Goal: Task Accomplishment & Management: Manage account settings

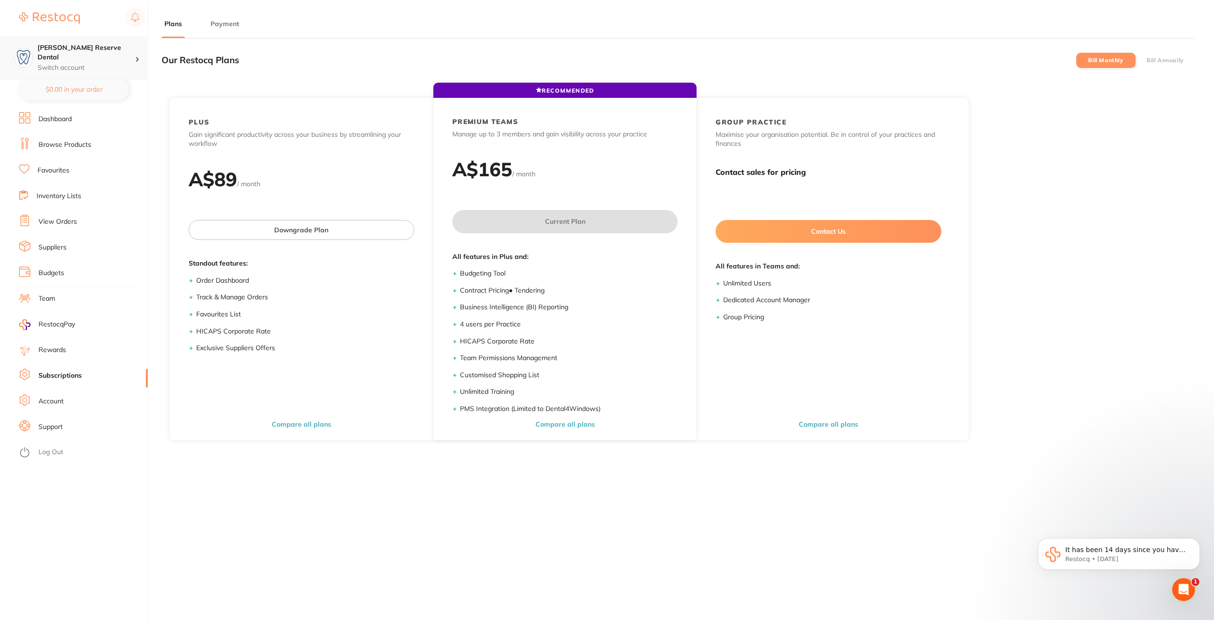
click at [92, 51] on h4 "[PERSON_NAME] Reserve Dental" at bounding box center [86, 52] width 97 height 19
click at [86, 114] on h4 "BDF Dental" at bounding box center [90, 116] width 99 height 10
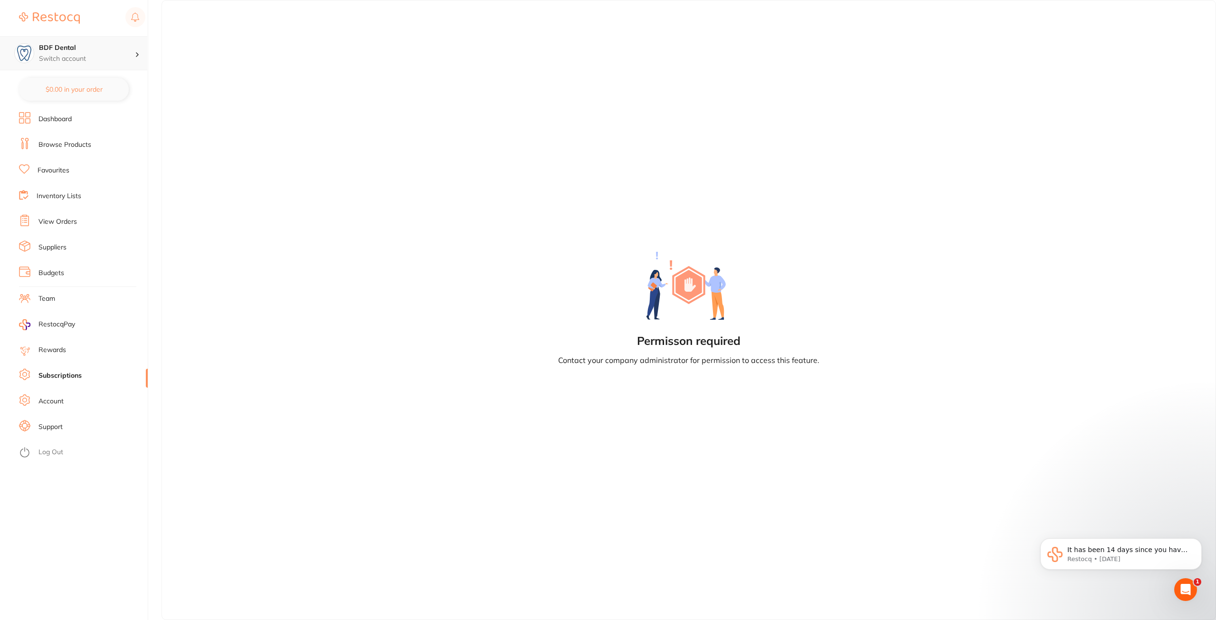
click at [64, 54] on p "Switch account" at bounding box center [87, 59] width 96 height 10
click at [57, 81] on h4 "[PERSON_NAME] Reserve Dental" at bounding box center [90, 82] width 100 height 19
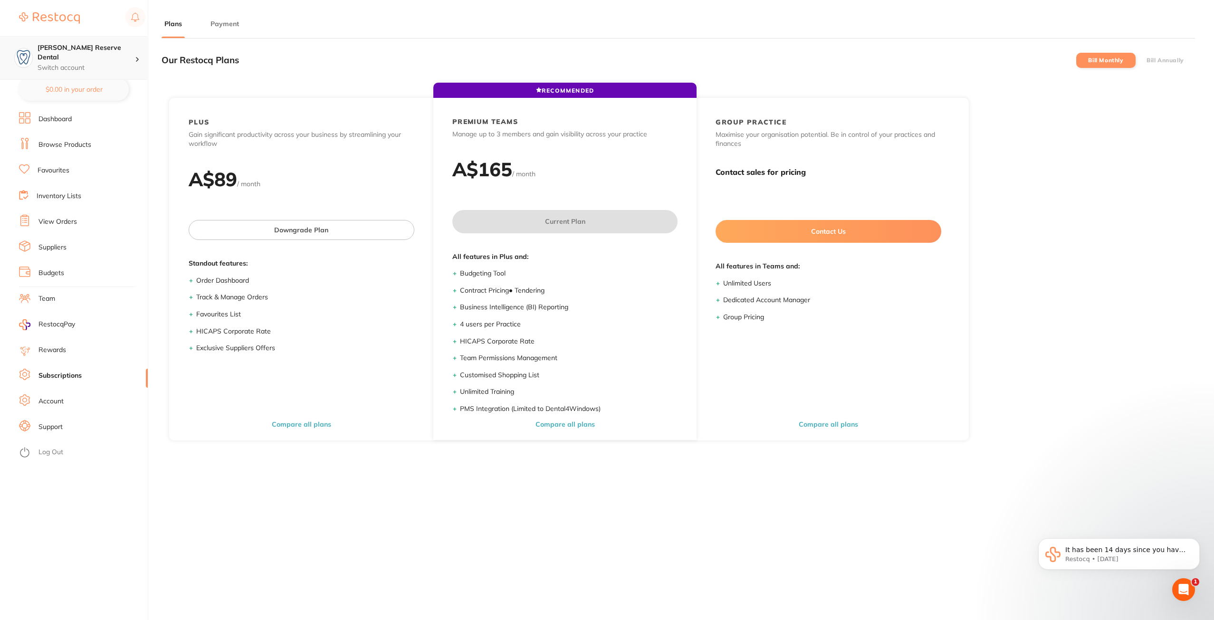
click at [122, 48] on h4 "[PERSON_NAME] Reserve Dental" at bounding box center [86, 52] width 97 height 19
click at [82, 110] on div "BDF Dental" at bounding box center [73, 115] width 133 height 33
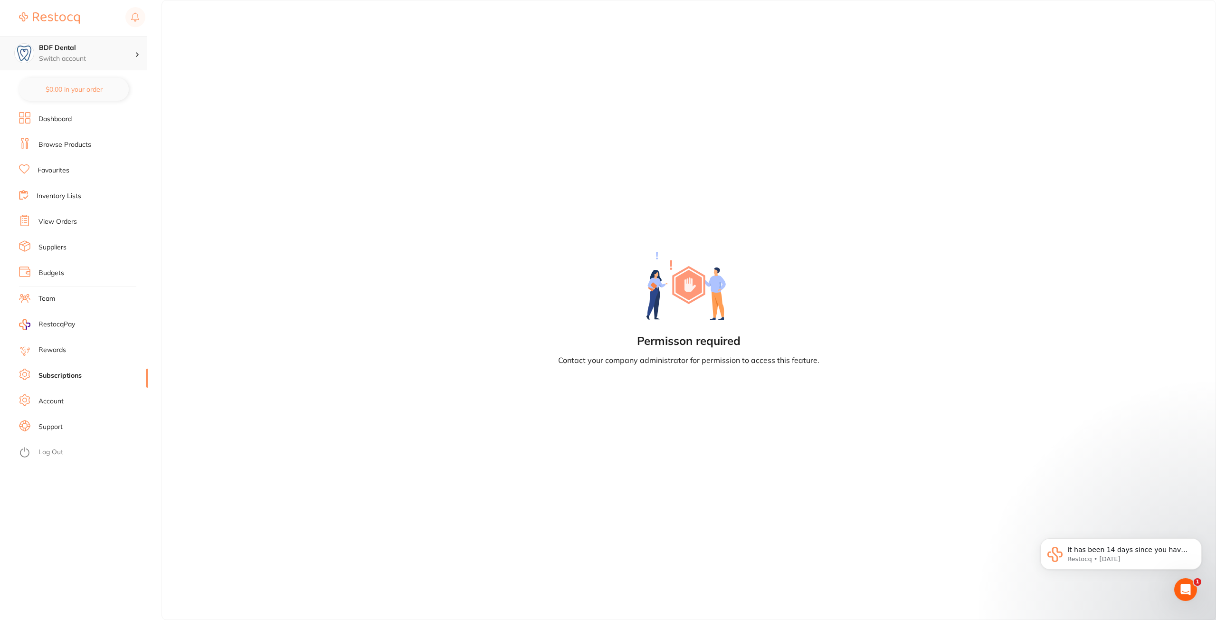
click at [86, 60] on p "Switch account" at bounding box center [87, 59] width 96 height 10
click at [76, 452] on li "Log Out" at bounding box center [82, 452] width 126 height 14
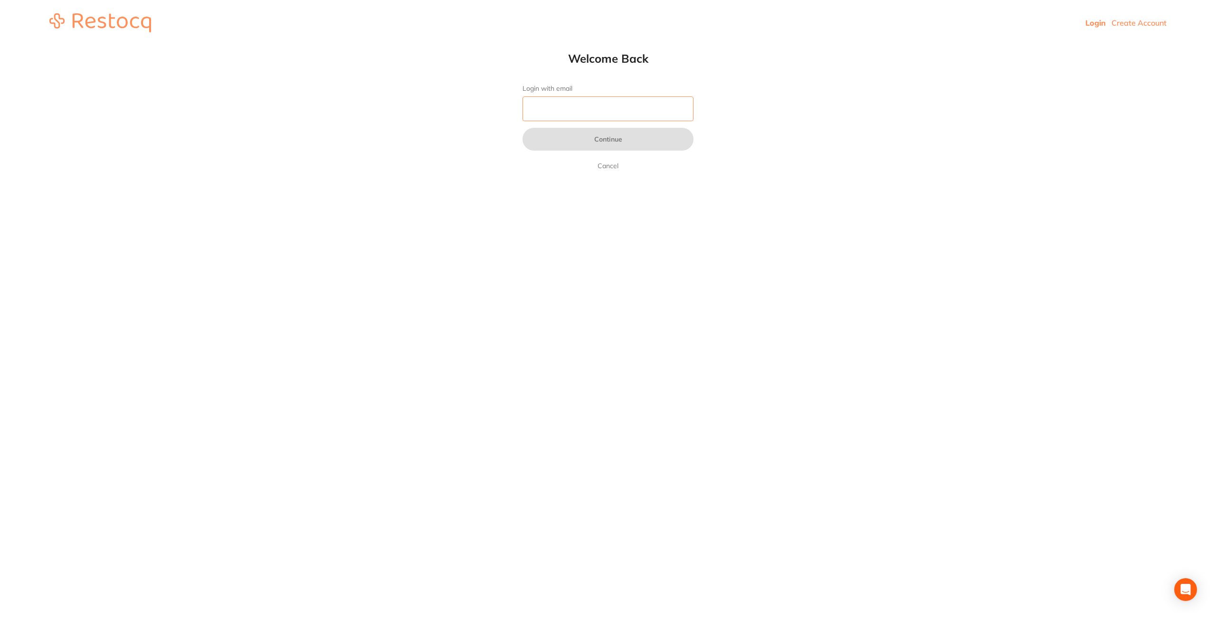
click at [538, 104] on input "Login with email" at bounding box center [608, 108] width 171 height 25
type input "[PERSON_NAME][EMAIL_ADDRESS][DOMAIN_NAME]"
click at [607, 136] on button "Continue" at bounding box center [608, 139] width 171 height 23
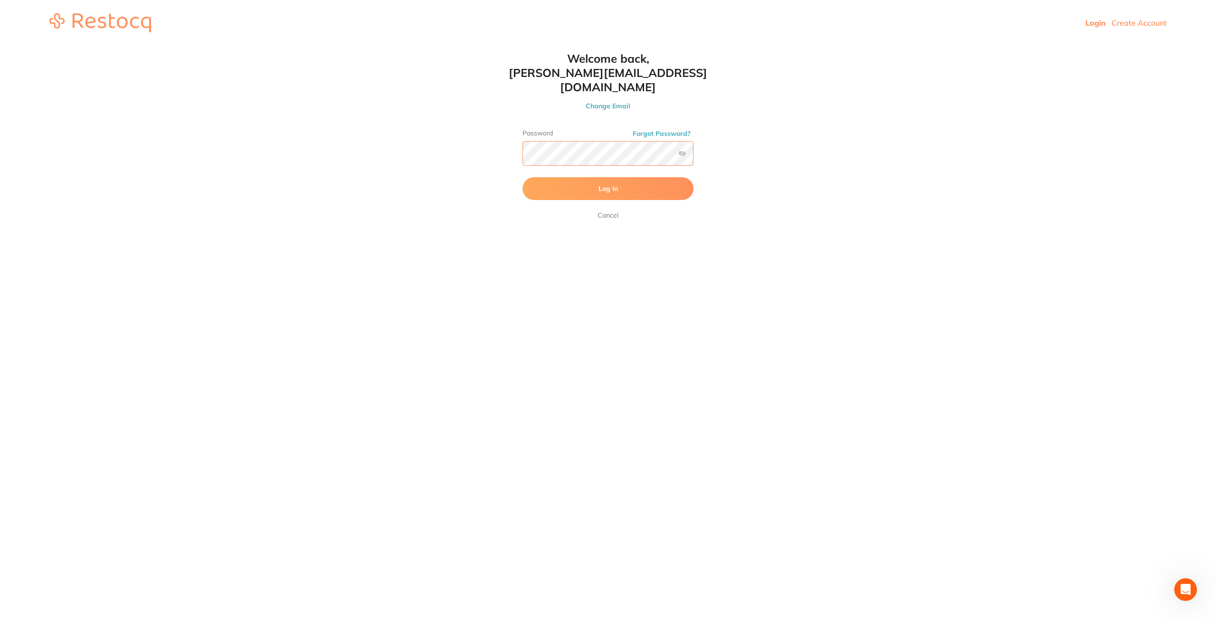
click at [523, 177] on button "Log In" at bounding box center [608, 188] width 171 height 23
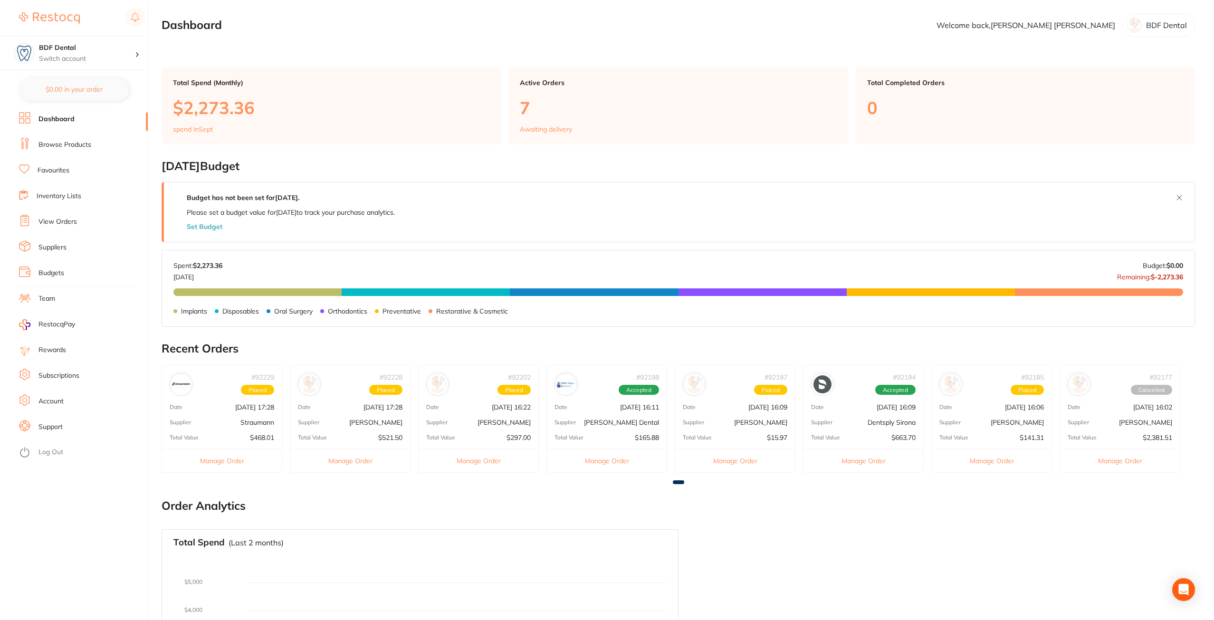
click at [55, 249] on link "Suppliers" at bounding box center [52, 248] width 28 height 10
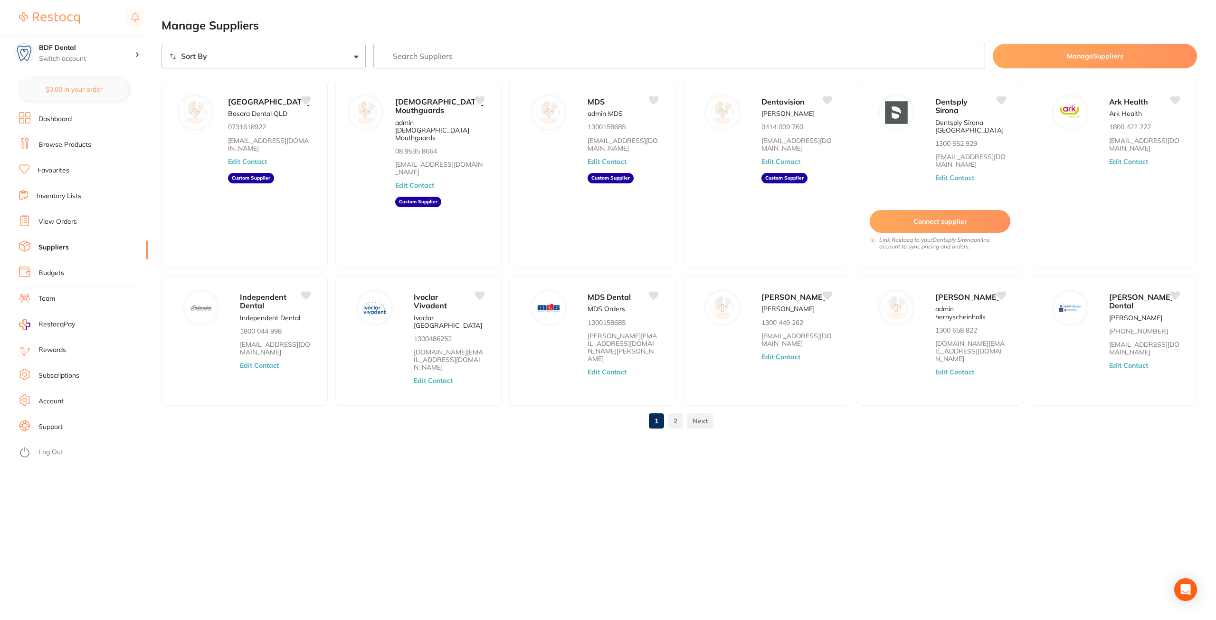
click at [676, 422] on link "2" at bounding box center [675, 420] width 15 height 19
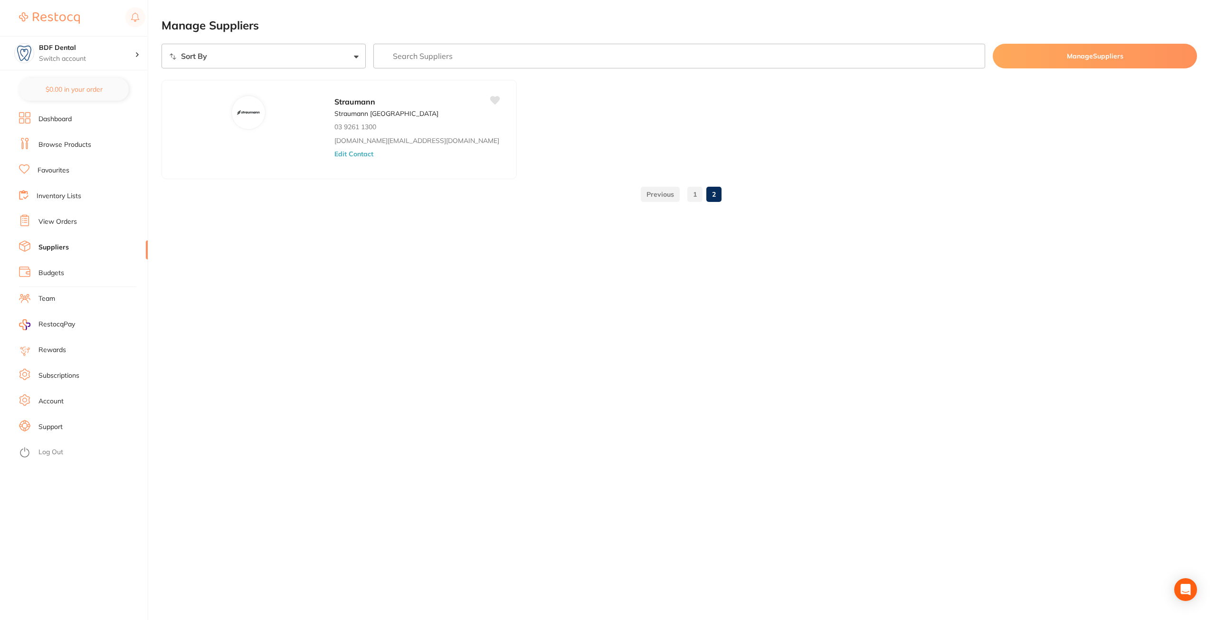
click at [694, 192] on link "1" at bounding box center [694, 194] width 15 height 19
